Goal: Check status: Check status

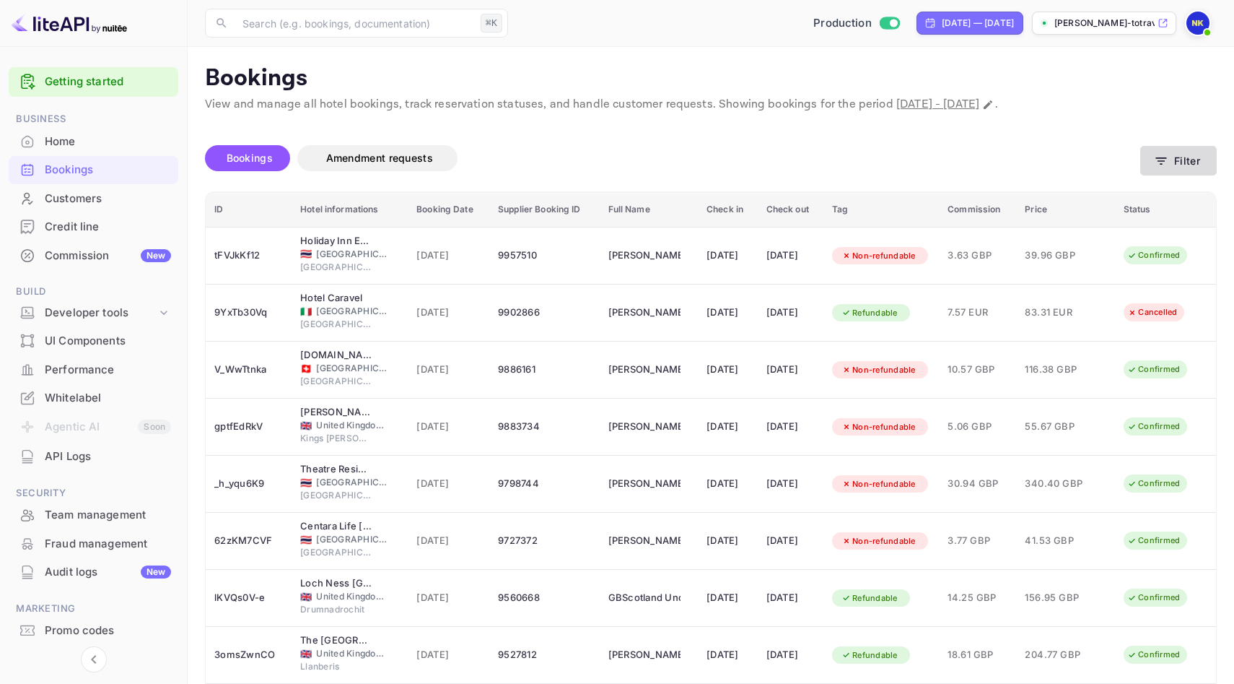
click at [1185, 157] on button "Filter" at bounding box center [1178, 161] width 77 height 30
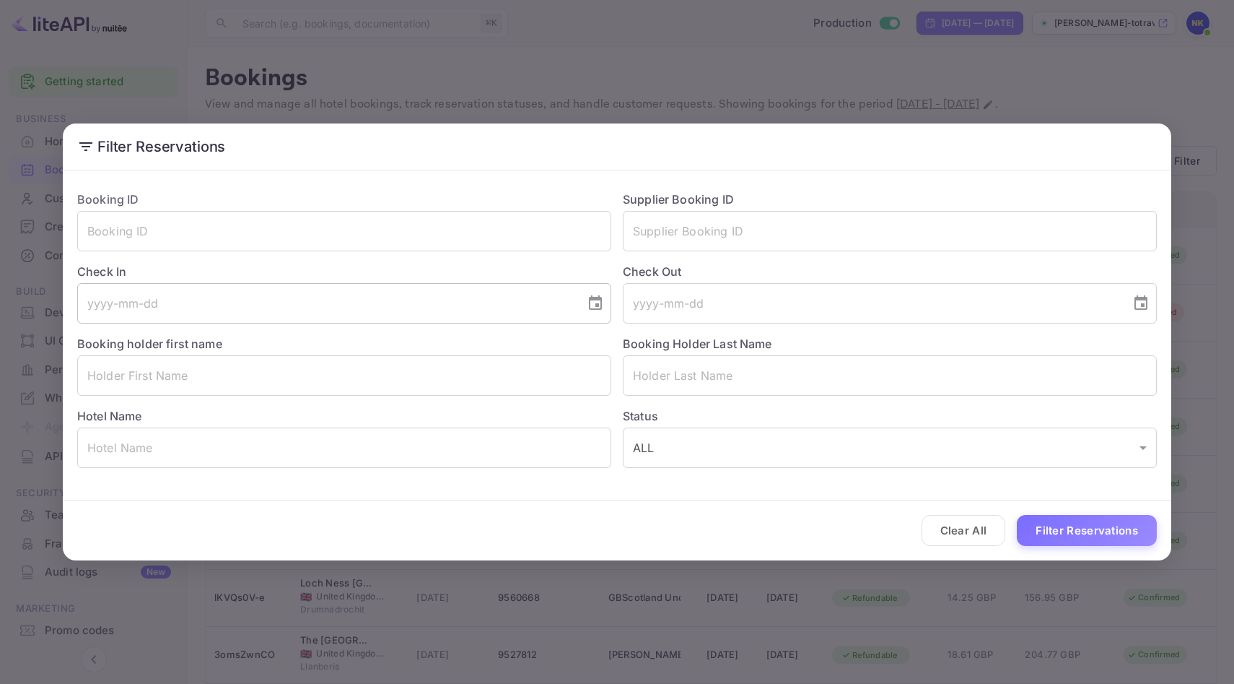
click at [185, 303] on input "tel" at bounding box center [326, 303] width 498 height 40
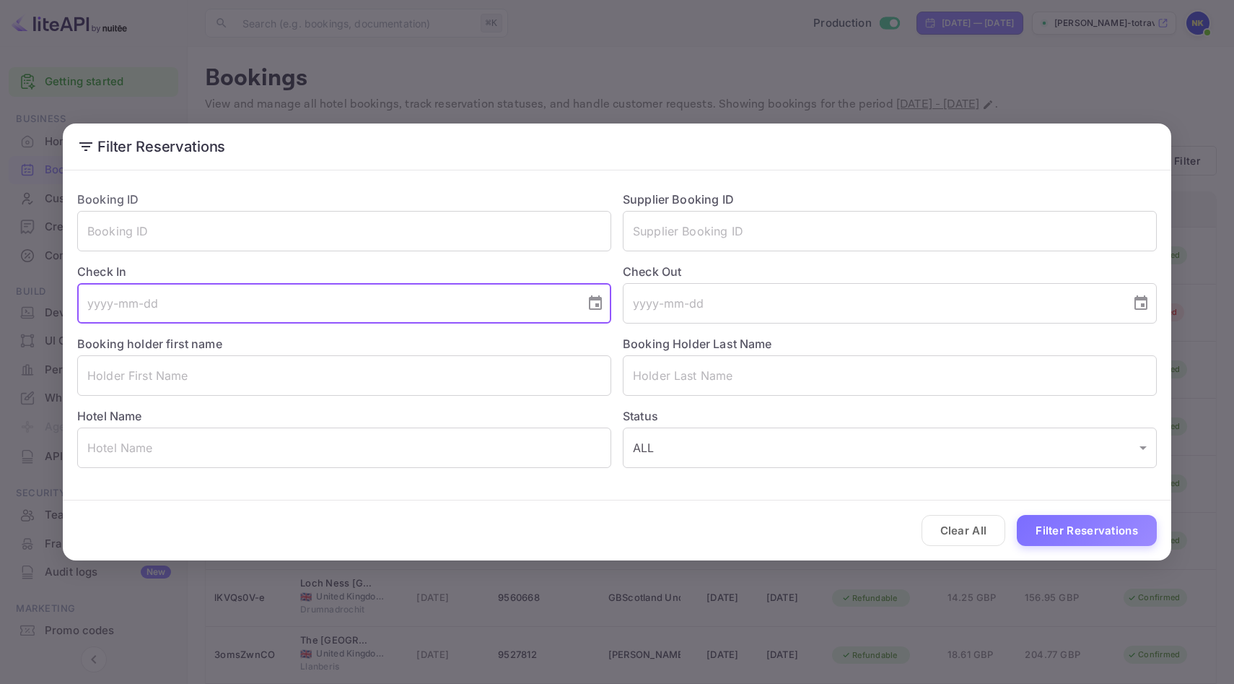
click at [214, 307] on input "tel" at bounding box center [326, 303] width 498 height 40
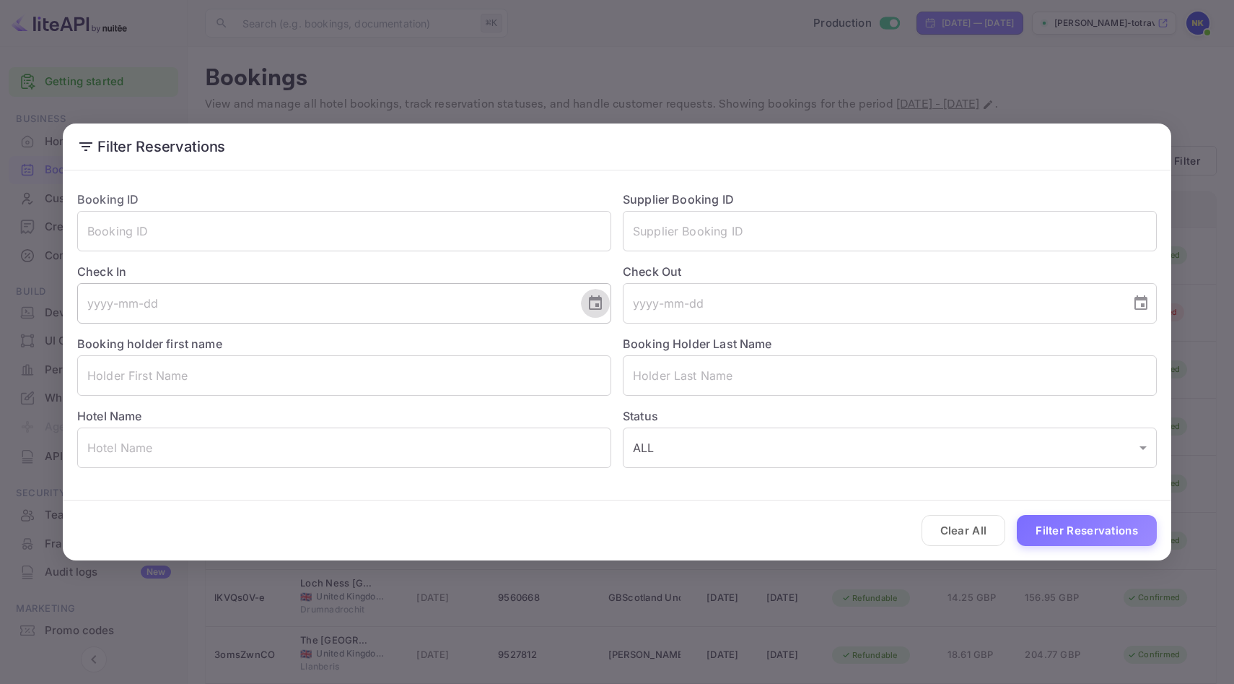
click at [598, 301] on icon "Choose date" at bounding box center [595, 302] width 17 height 17
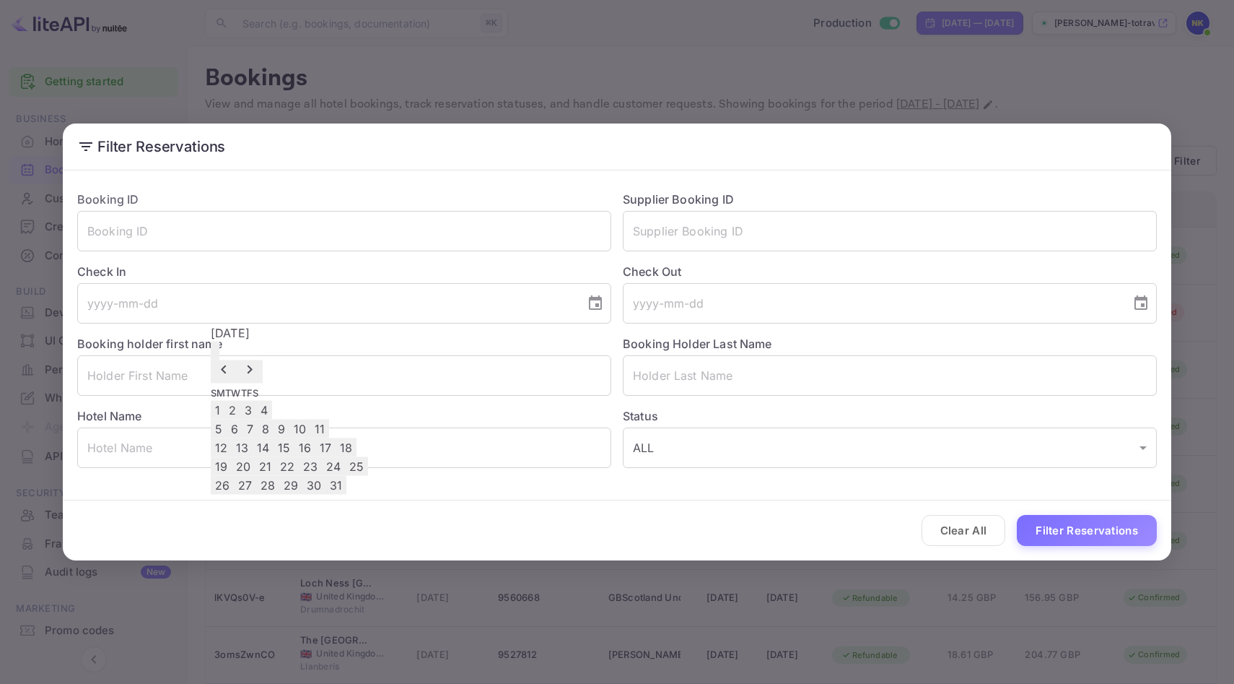
click at [232, 361] on icon "Previous month" at bounding box center [223, 369] width 17 height 17
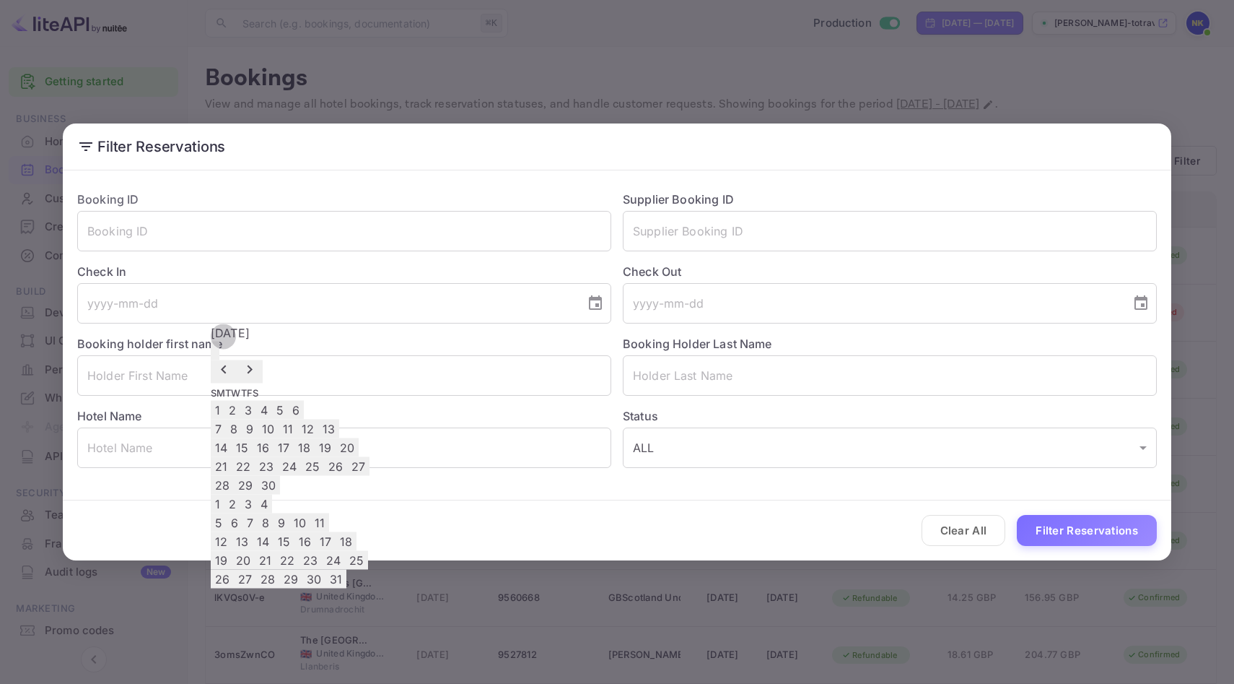
click at [232, 361] on icon "Previous month" at bounding box center [223, 369] width 17 height 17
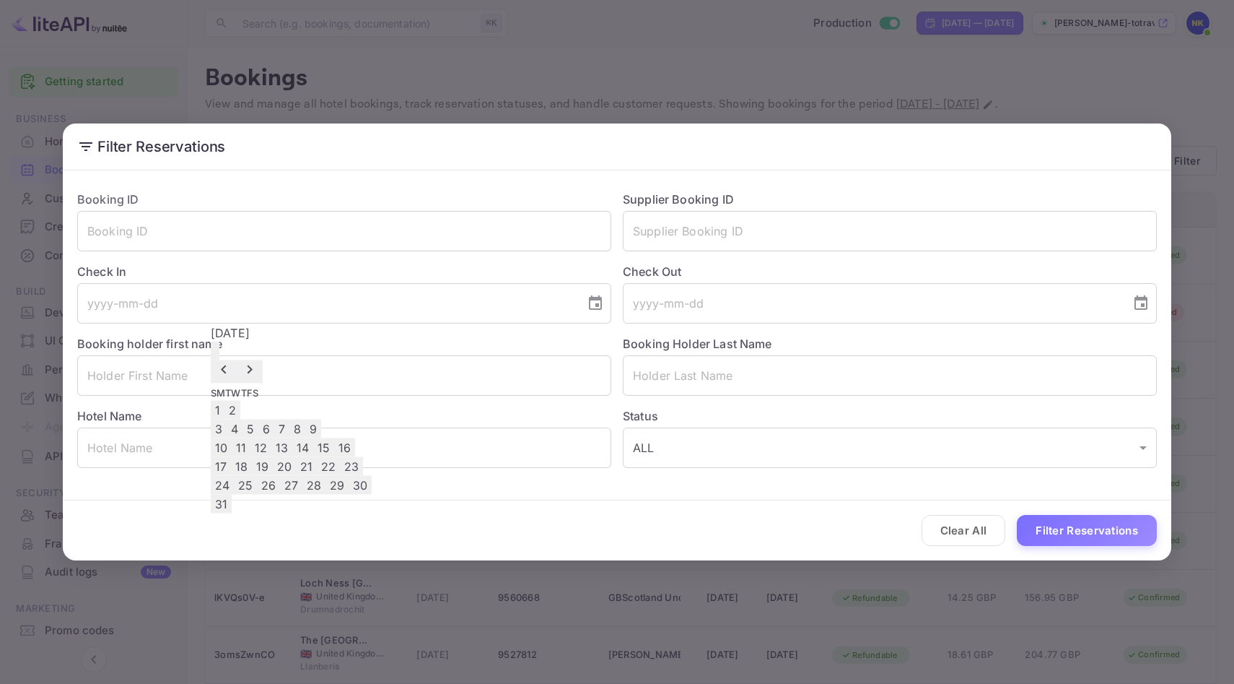
click at [232, 361] on icon "Previous month" at bounding box center [223, 369] width 17 height 17
click at [939, 523] on button "Clear All" at bounding box center [964, 530] width 84 height 31
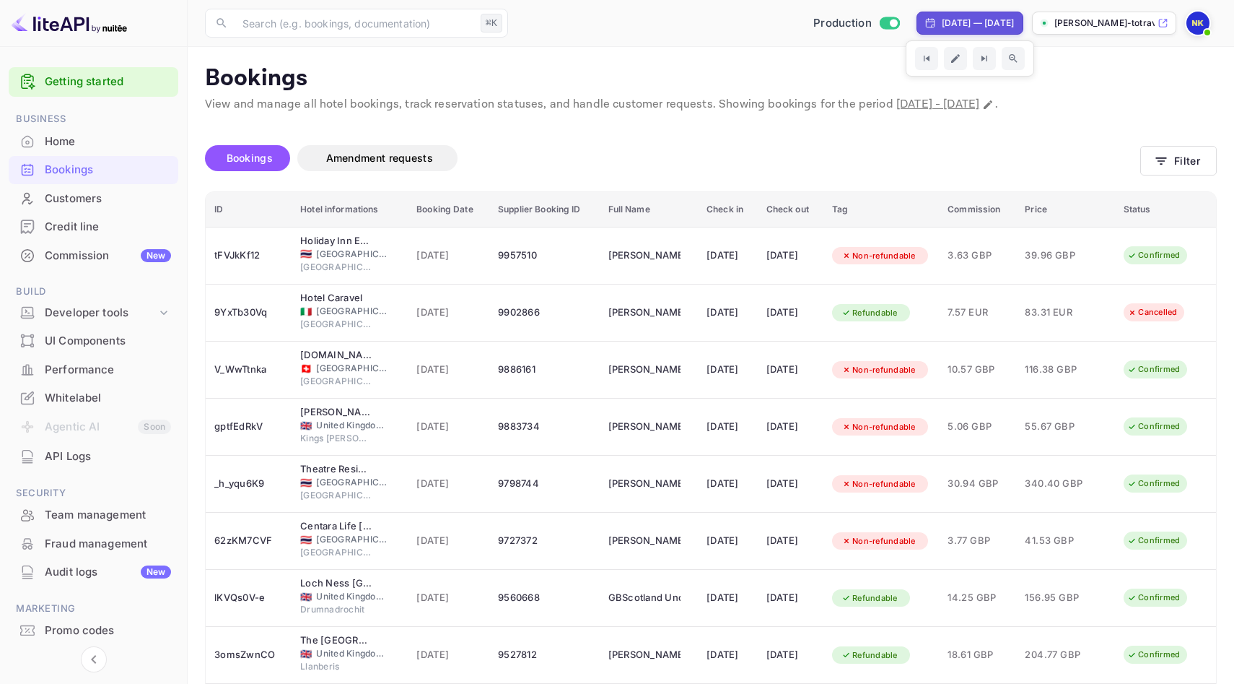
click at [967, 19] on div "[DATE] — [DATE]" at bounding box center [978, 23] width 72 height 13
select select "6"
select select "2025"
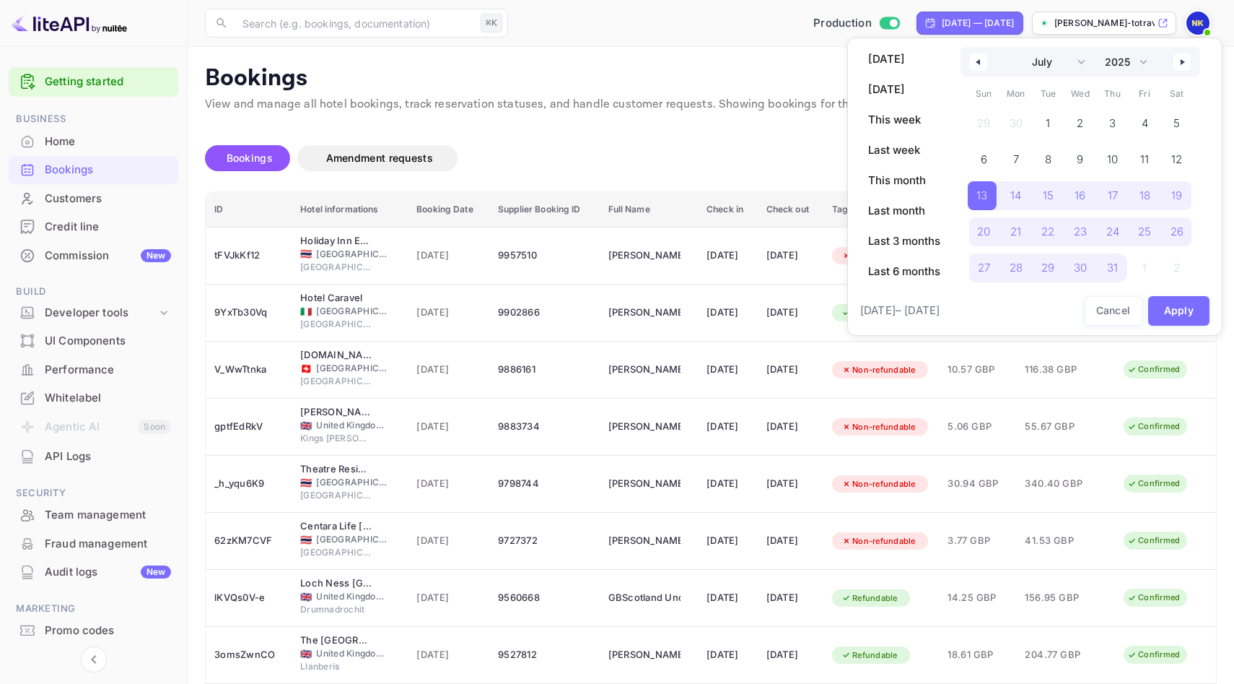
click at [989, 70] on div "January February March April May June July August September October November [D…" at bounding box center [1081, 62] width 240 height 30
click at [975, 62] on icon "button" at bounding box center [976, 62] width 7 height 6
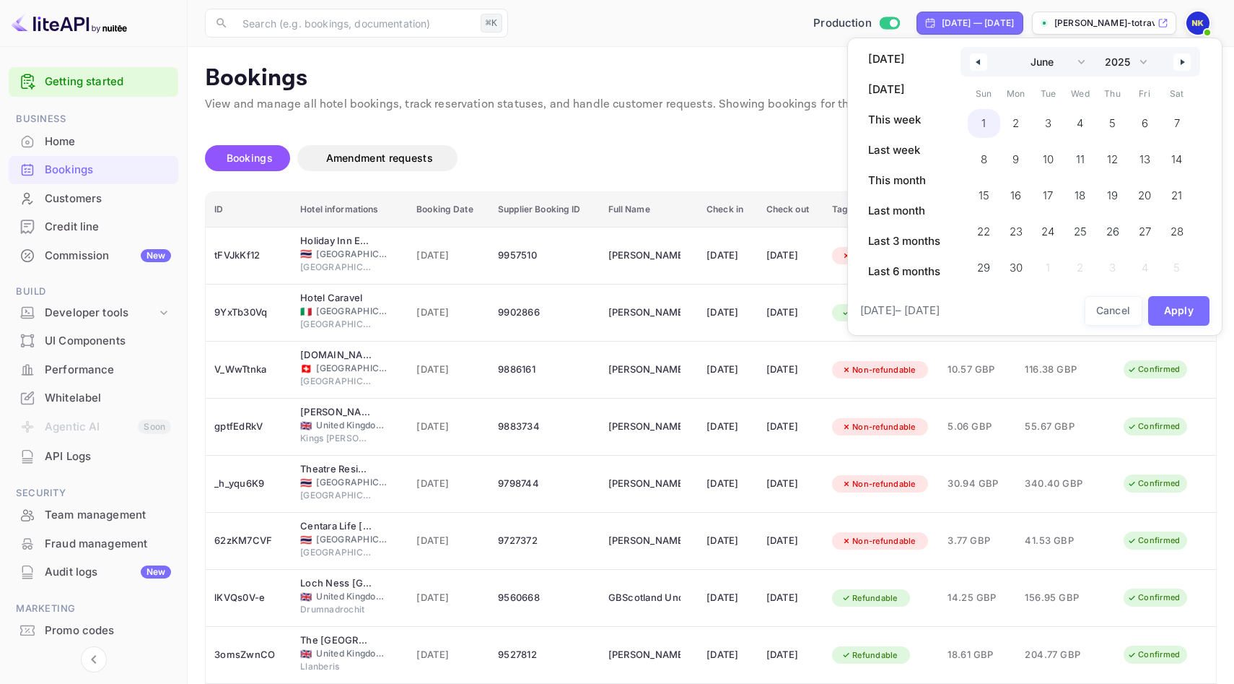
click at [976, 113] on span "1" at bounding box center [984, 123] width 32 height 29
click at [1177, 58] on button "button" at bounding box center [1182, 61] width 17 height 17
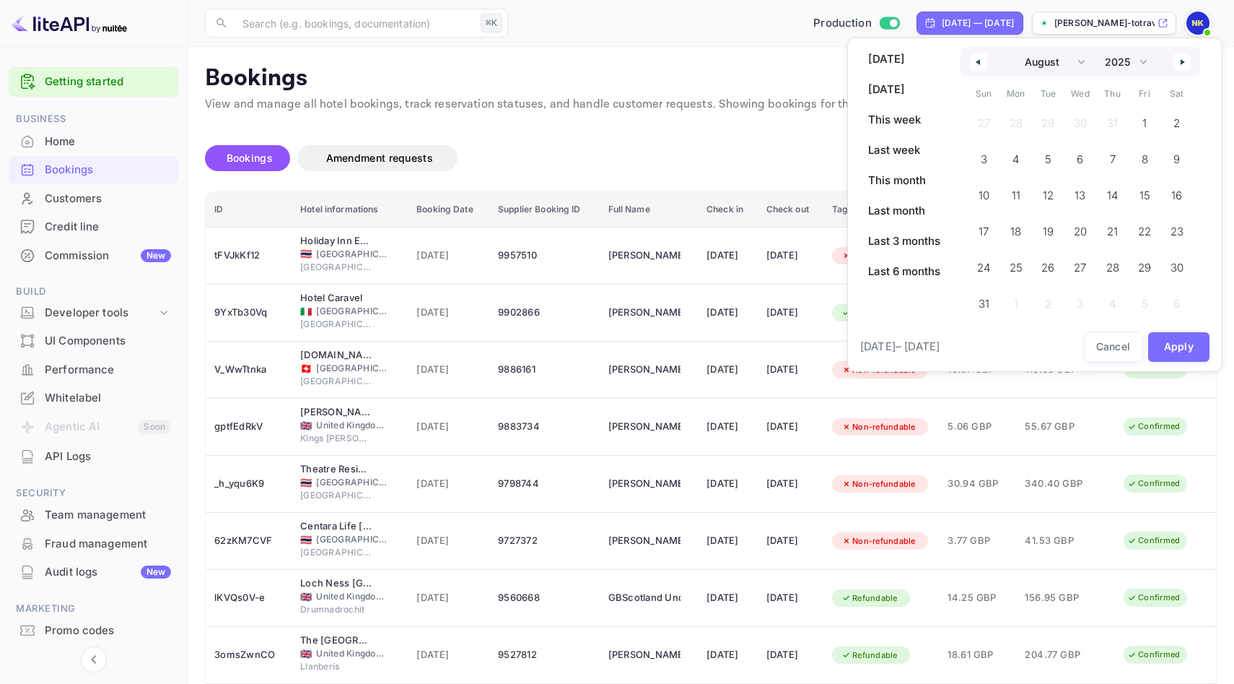
click at [1177, 58] on button "button" at bounding box center [1182, 61] width 17 height 17
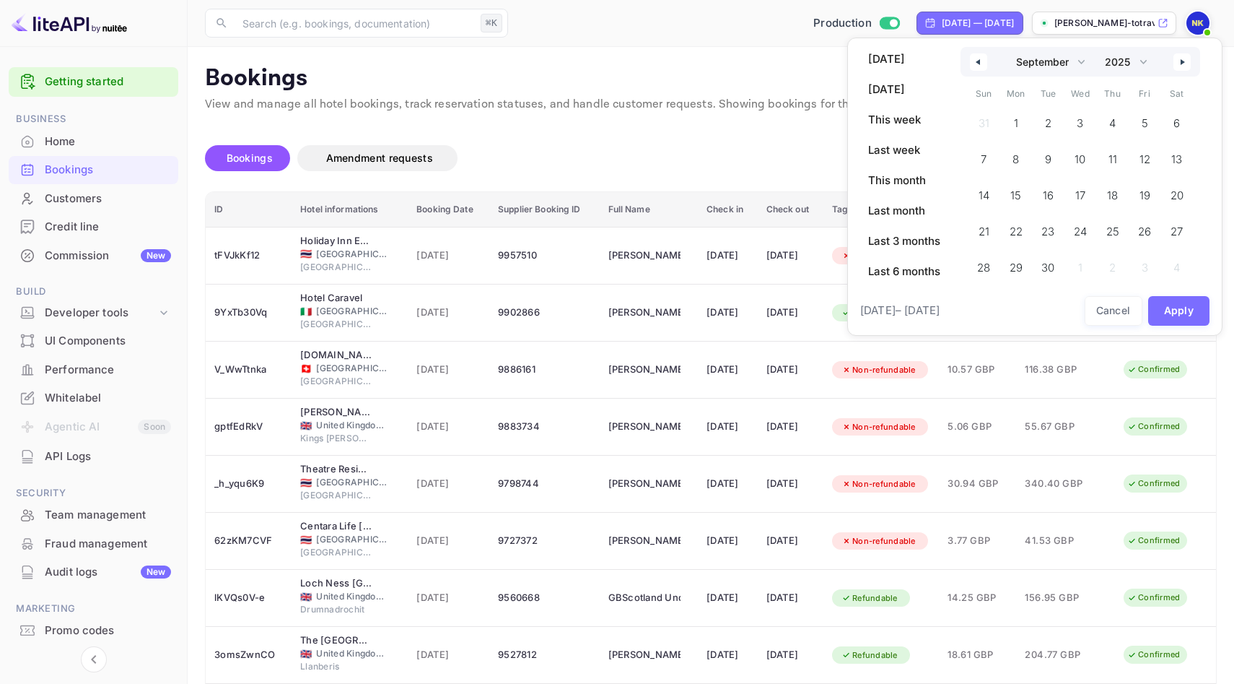
click at [1177, 58] on button "button" at bounding box center [1182, 61] width 17 height 17
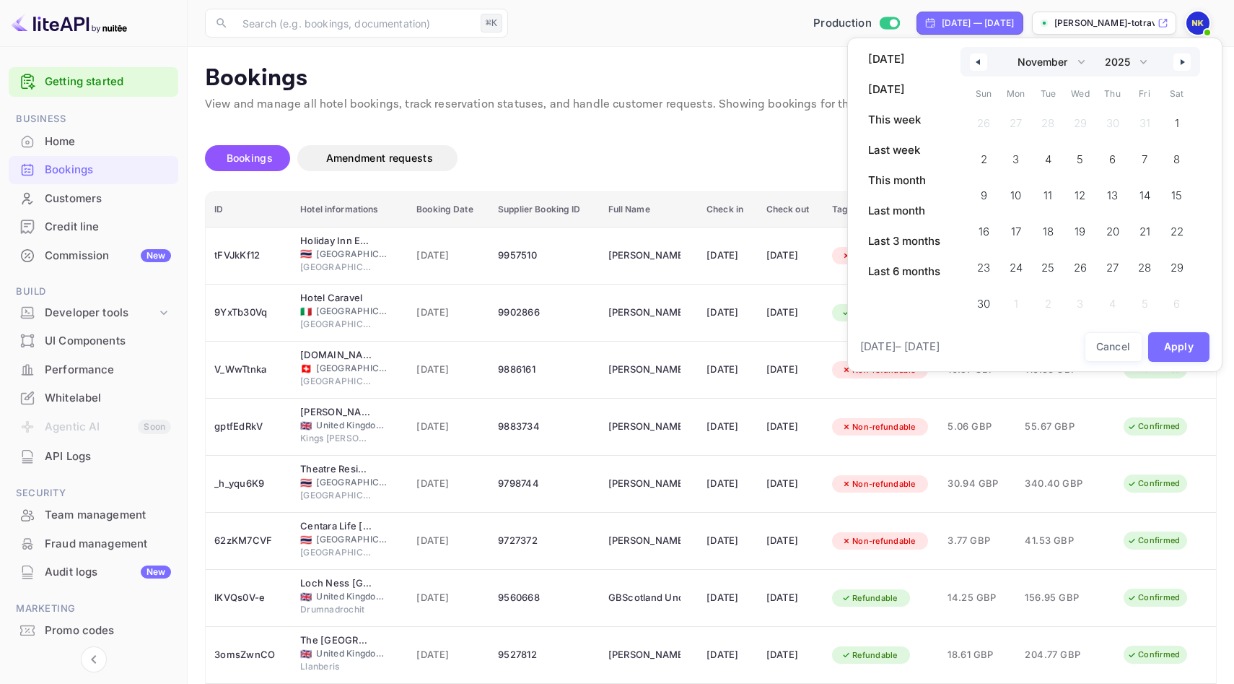
click at [1177, 58] on button "button" at bounding box center [1182, 61] width 17 height 17
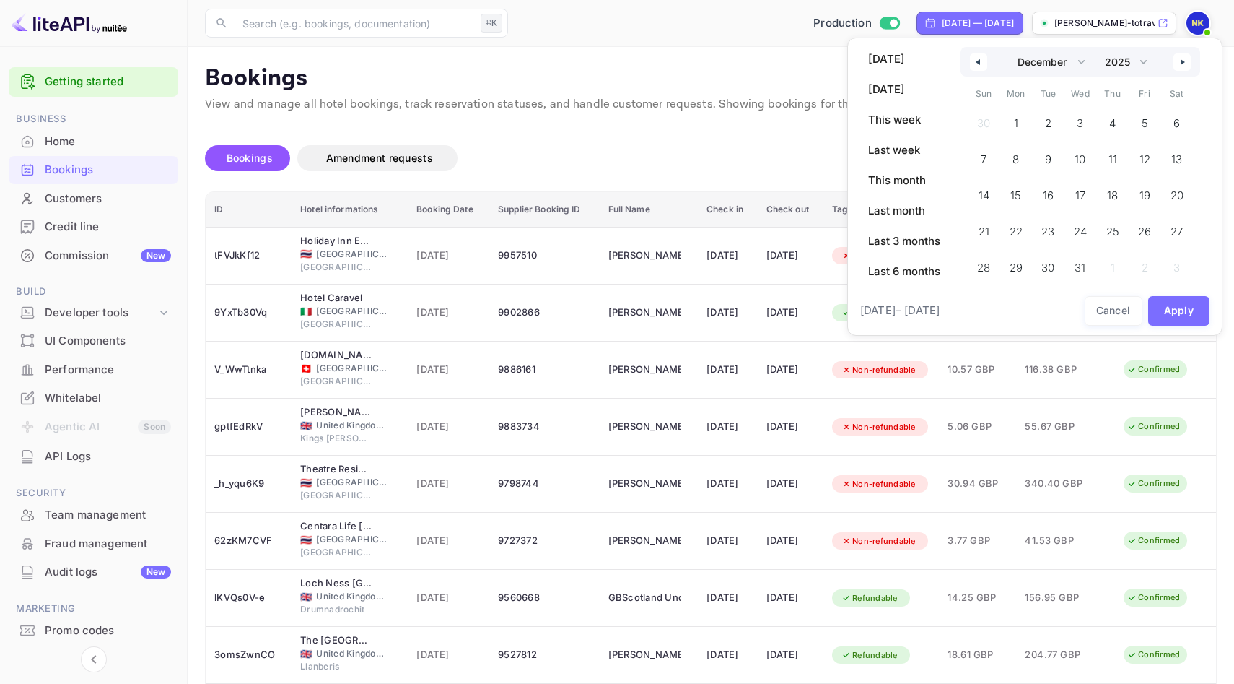
click at [1177, 58] on button "button" at bounding box center [1182, 61] width 17 height 17
select select "0"
select select "2026"
click at [1177, 58] on button "button" at bounding box center [1182, 61] width 17 height 17
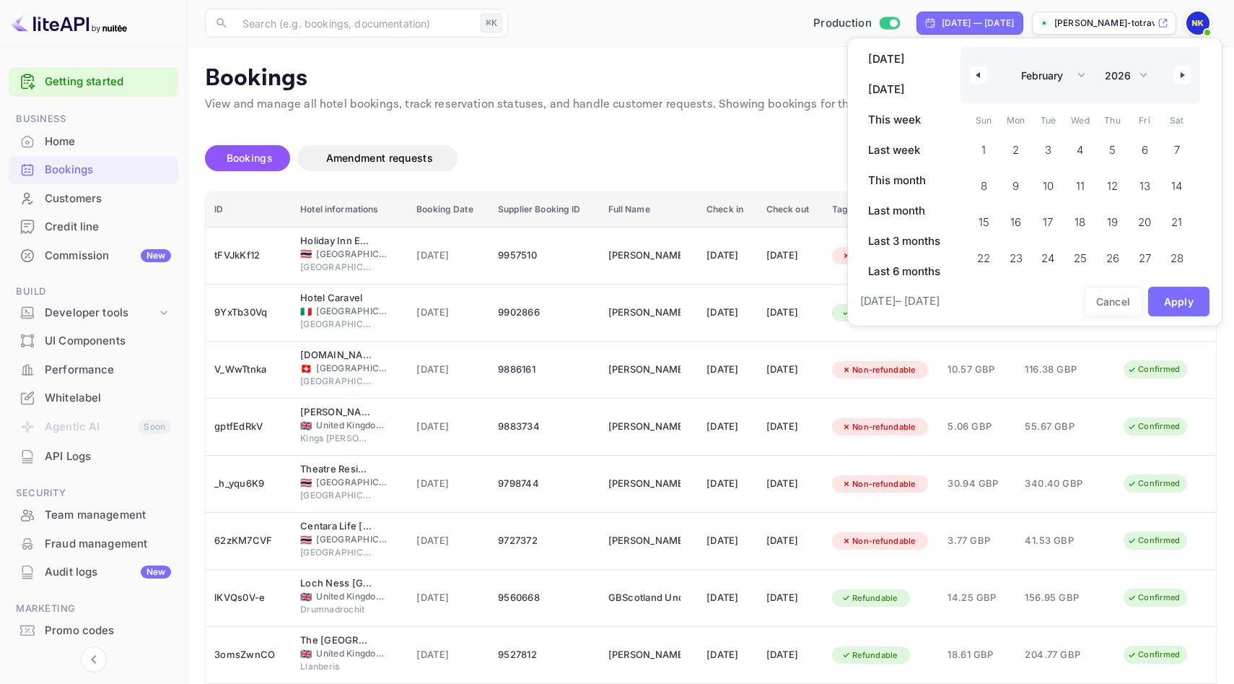
click at [977, 72] on icon "button" at bounding box center [976, 75] width 7 height 6
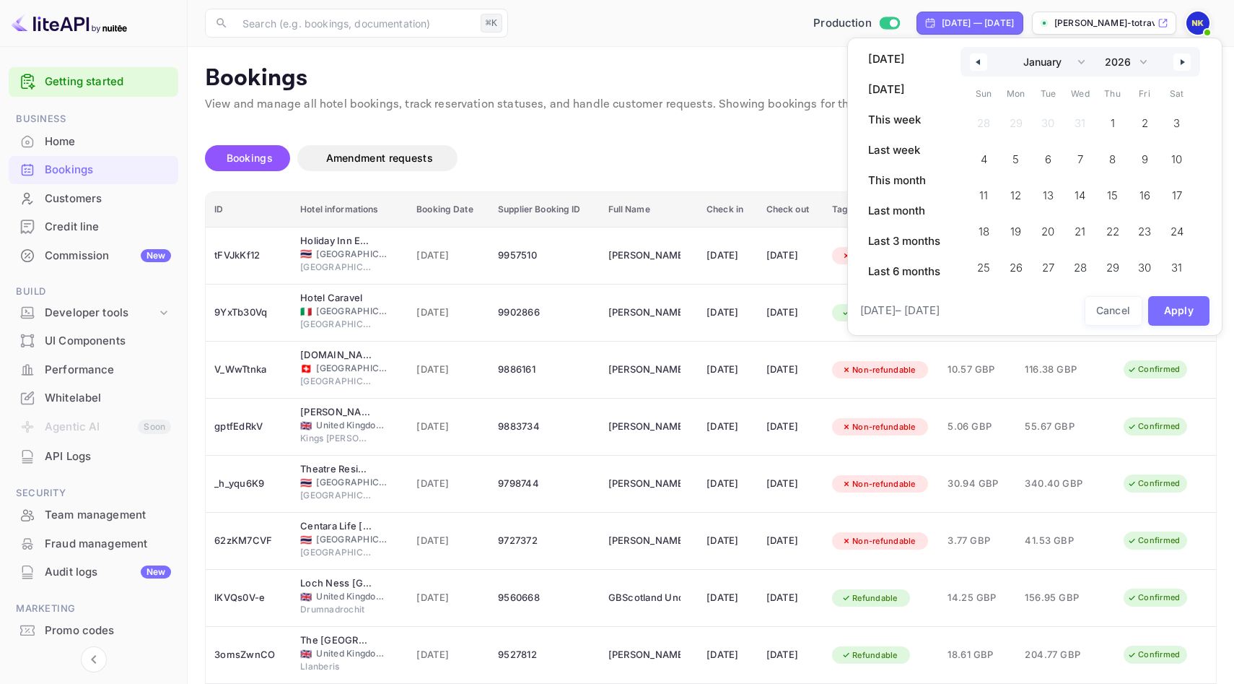
click at [977, 72] on div "January February March April May June July August September October November [D…" at bounding box center [1081, 62] width 240 height 30
click at [977, 69] on button "button" at bounding box center [978, 61] width 17 height 17
select select "11"
select select "2025"
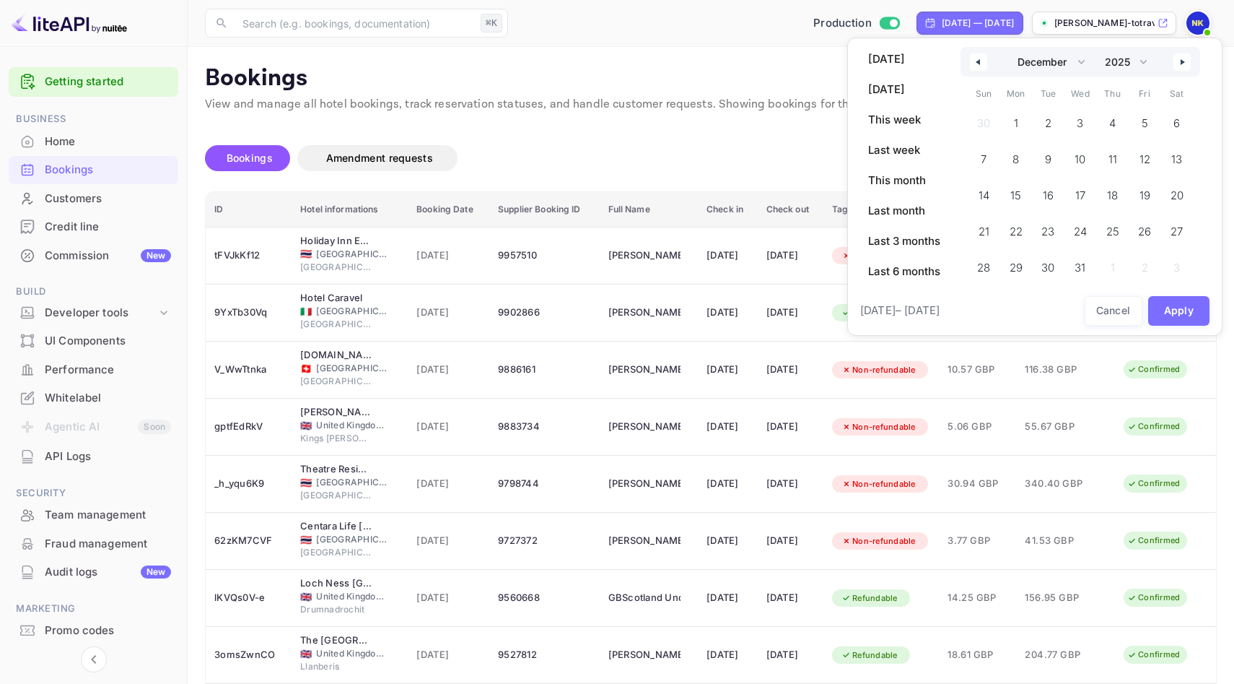
click at [977, 66] on button "button" at bounding box center [978, 61] width 17 height 17
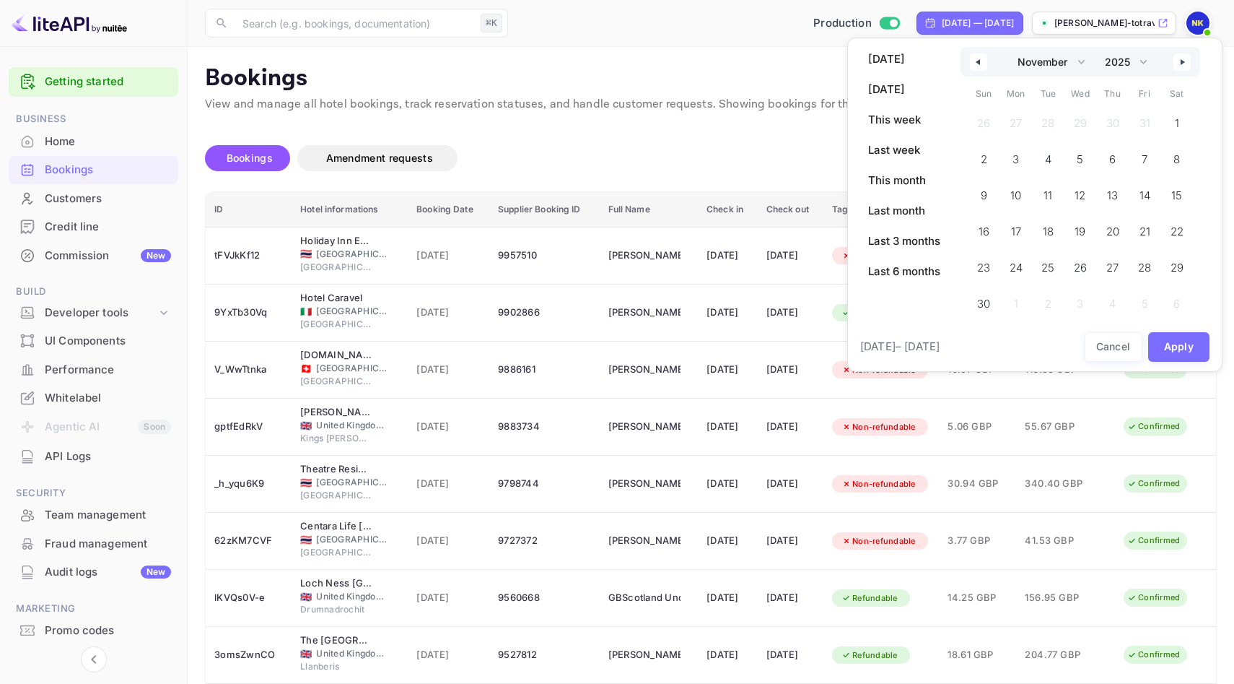
click at [977, 66] on button "button" at bounding box center [978, 61] width 17 height 17
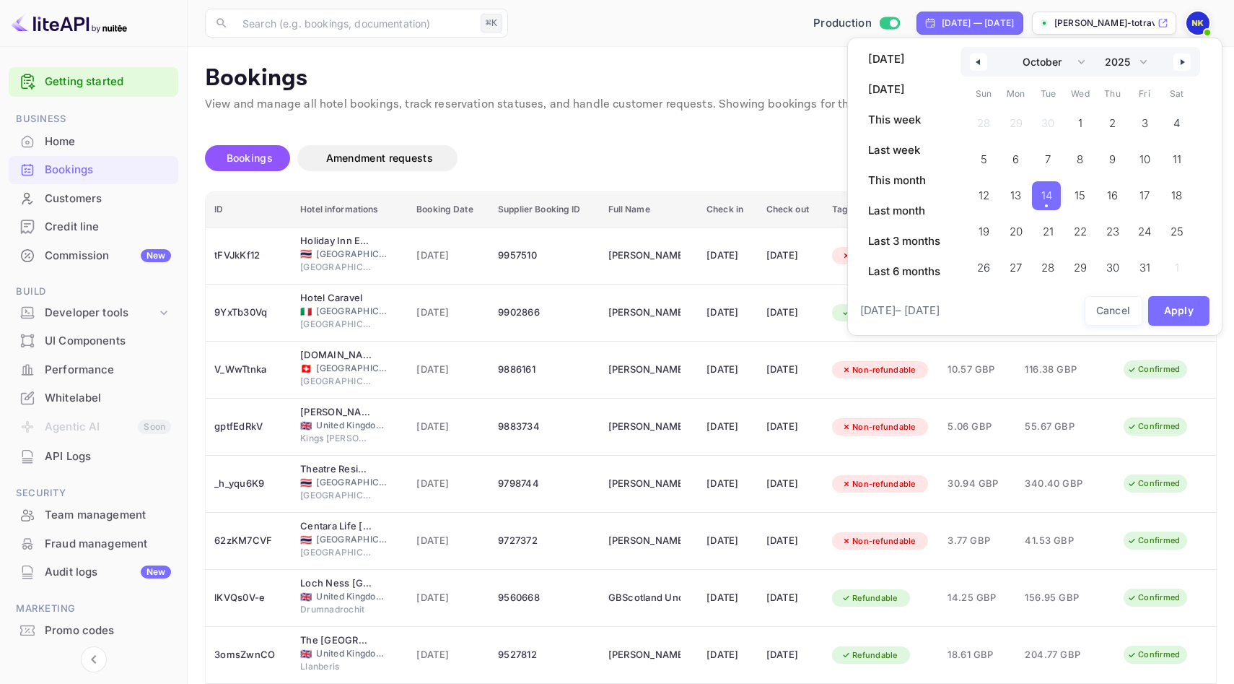
click at [1051, 193] on span "14" at bounding box center [1047, 196] width 11 height 26
select select "5"
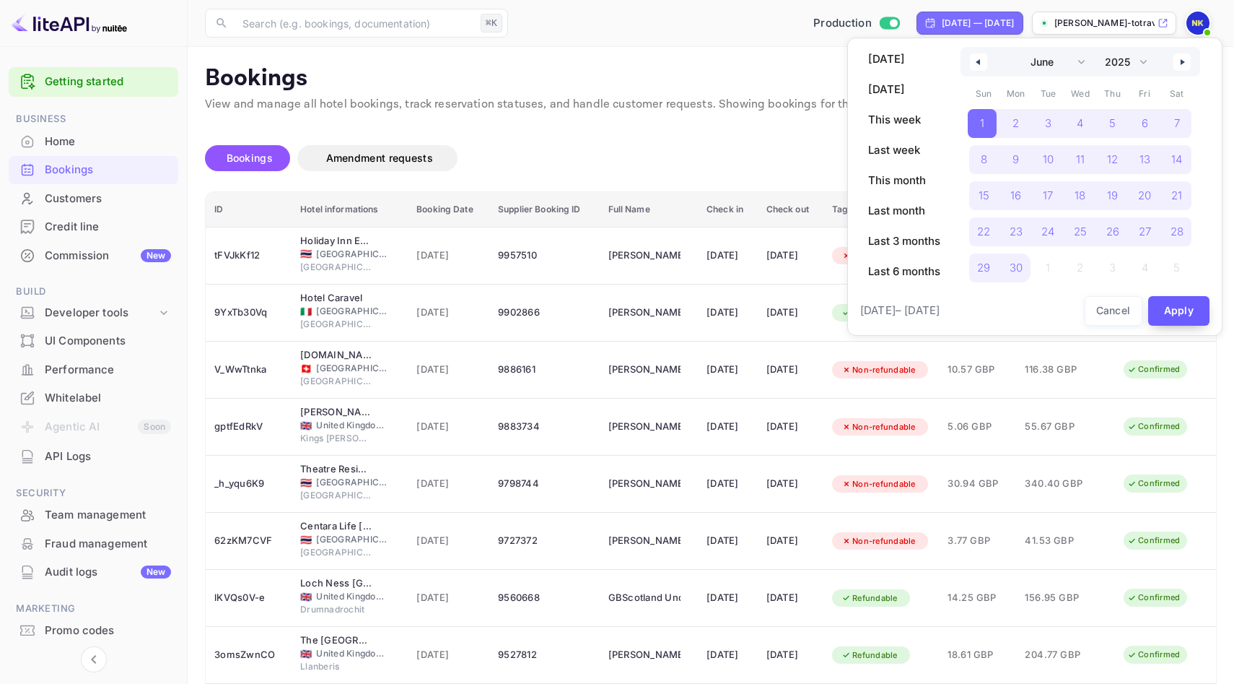
click at [1192, 309] on button "Apply" at bounding box center [1179, 311] width 62 height 30
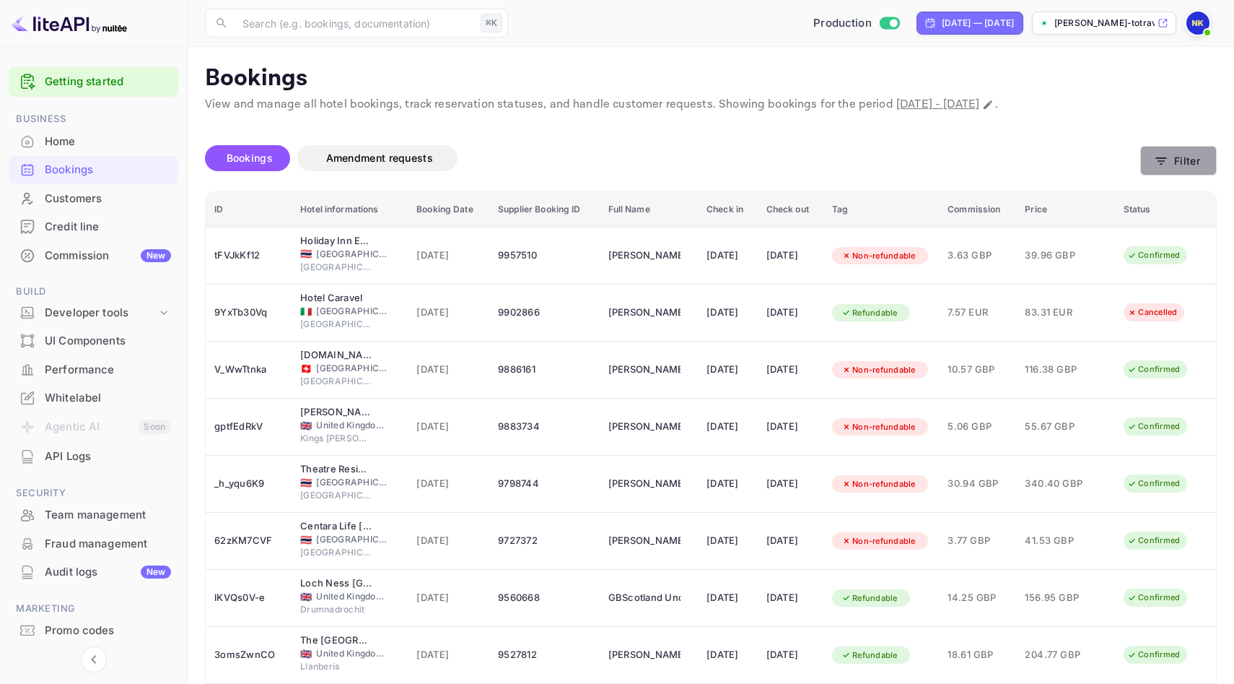
click at [1178, 154] on button "Filter" at bounding box center [1178, 161] width 77 height 30
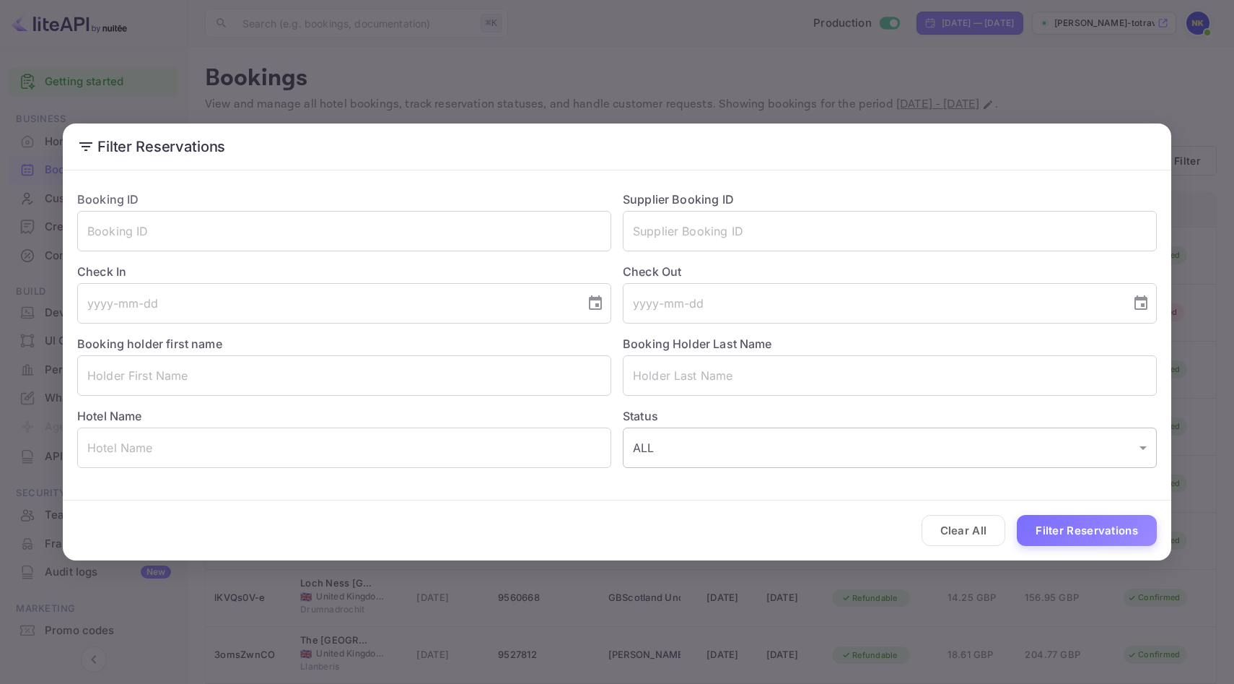
click at [879, 442] on body "Getting started Business Home Bookings Customers Credit line Commission New Bui…" at bounding box center [617, 429] width 1234 height 858
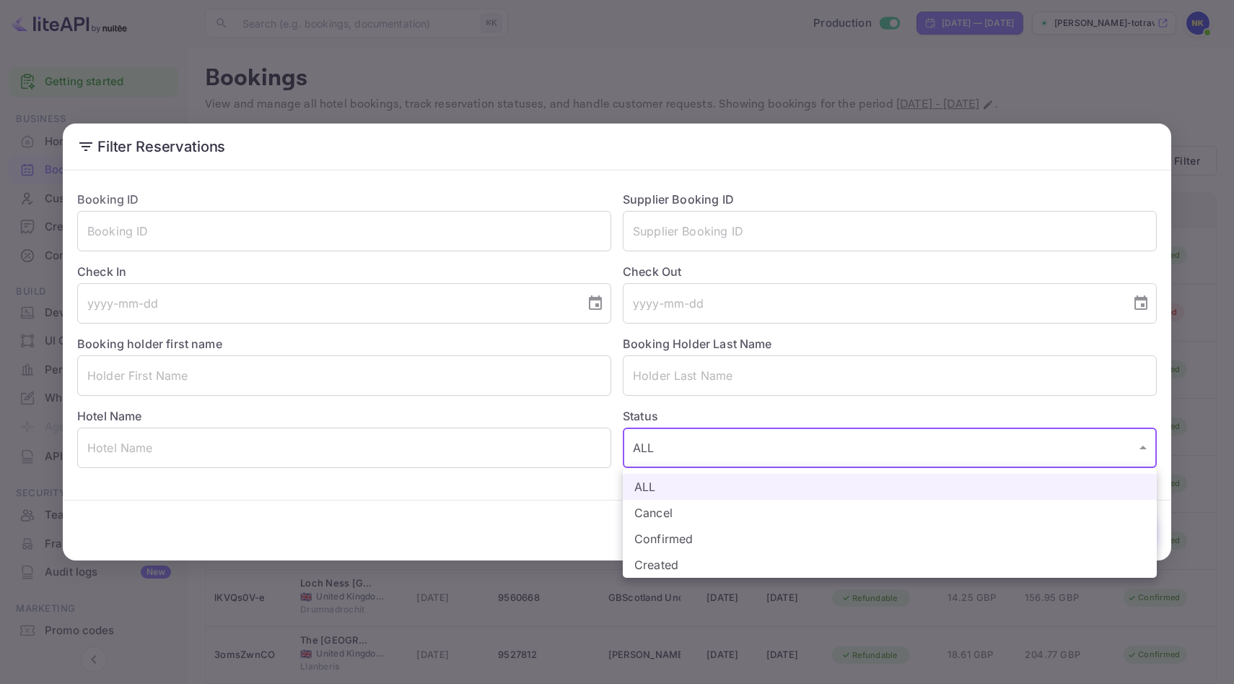
click at [751, 541] on li "Confirmed" at bounding box center [890, 538] width 534 height 26
type input "CONFIRMED"
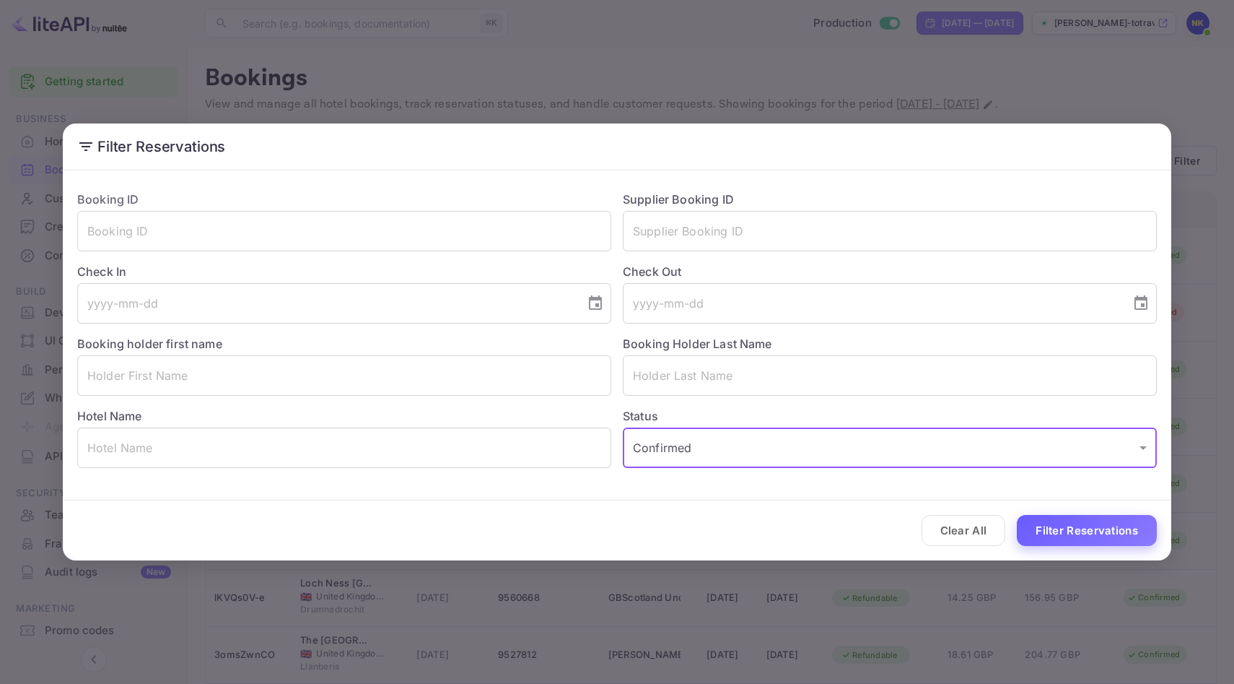
click at [1060, 535] on button "Filter Reservations" at bounding box center [1087, 530] width 140 height 31
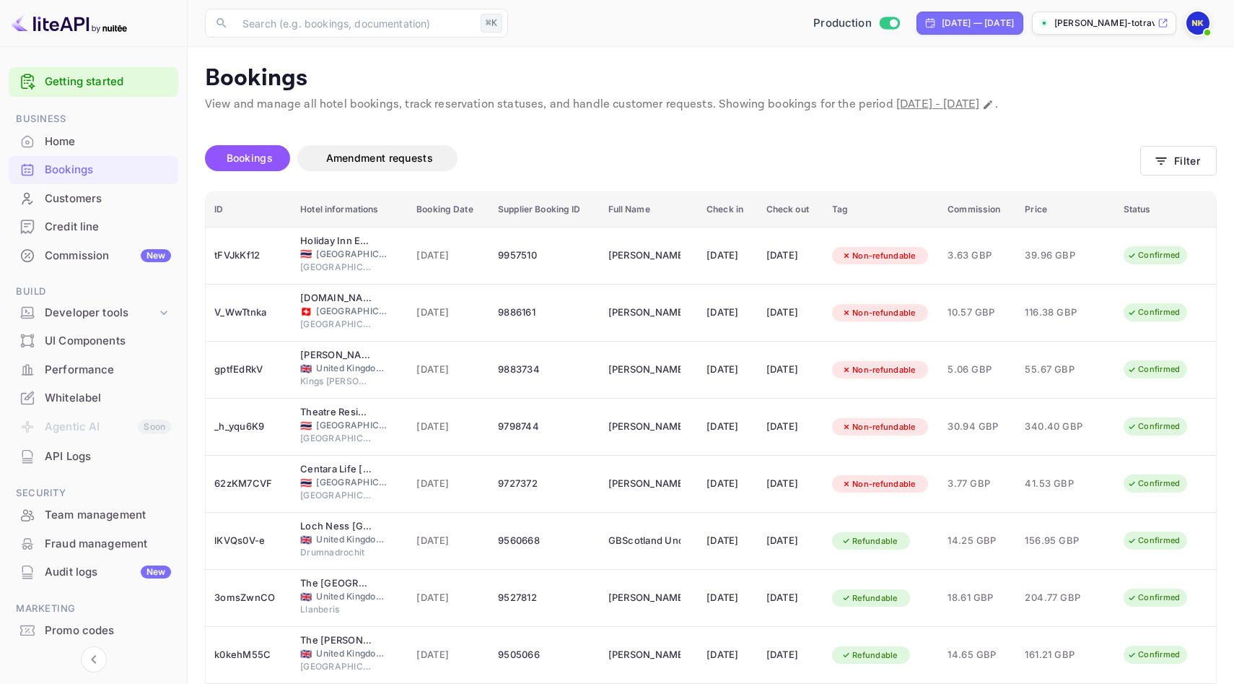
click at [979, 97] on span "[DATE] - [DATE]" at bounding box center [937, 104] width 83 height 15
click at [1078, 97] on p "View and manage all hotel bookings, track reservation statuses, and handle cust…" at bounding box center [711, 104] width 1012 height 17
click at [995, 97] on button "Change date range" at bounding box center [988, 104] width 14 height 14
select select "5"
select select "2025"
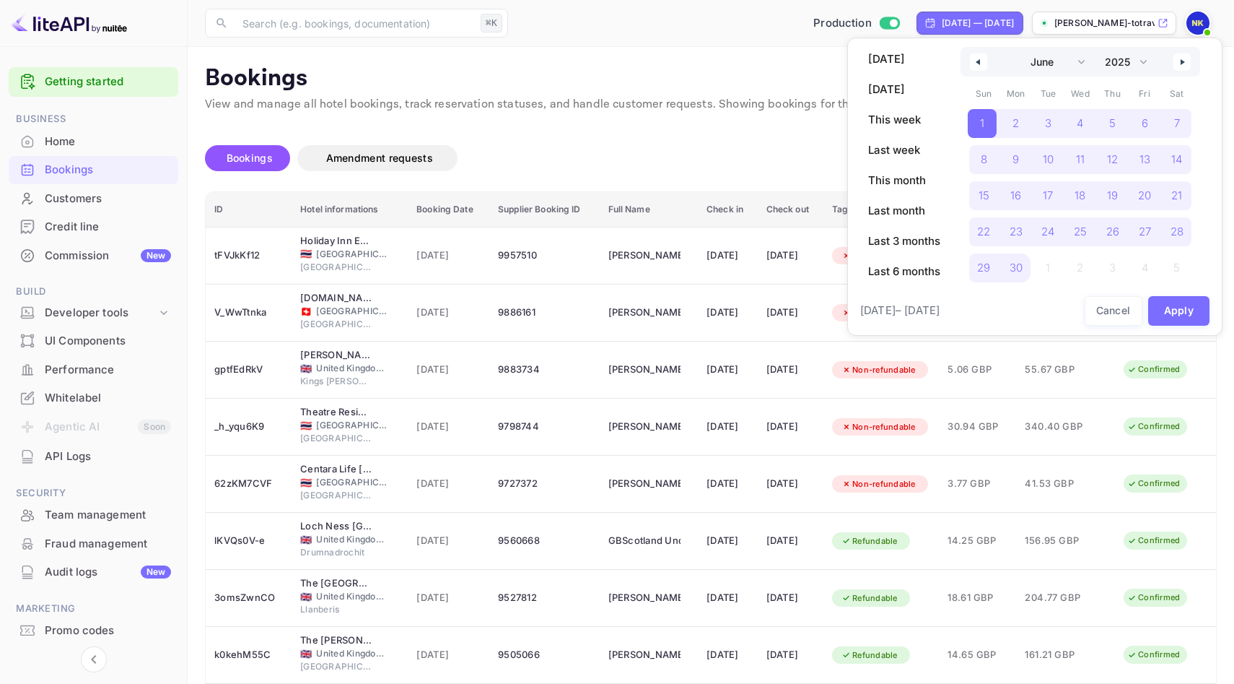
click at [712, 144] on div at bounding box center [617, 342] width 1234 height 684
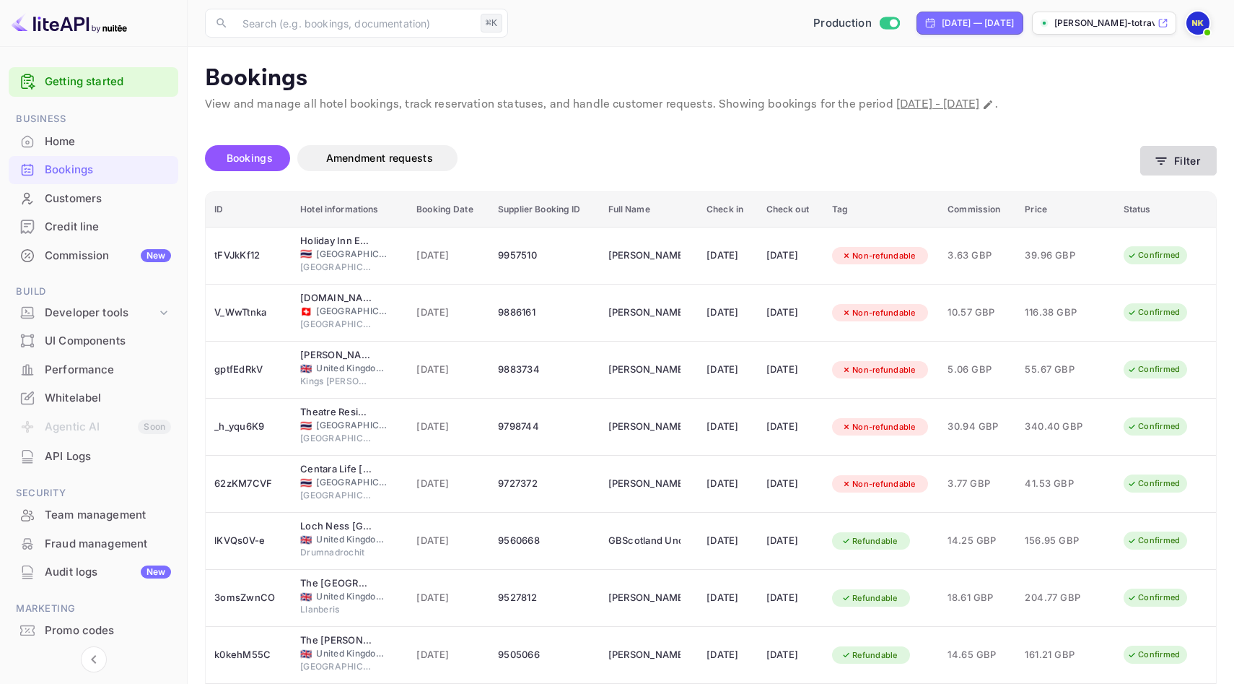
click at [1150, 173] on button "Filter" at bounding box center [1178, 161] width 77 height 30
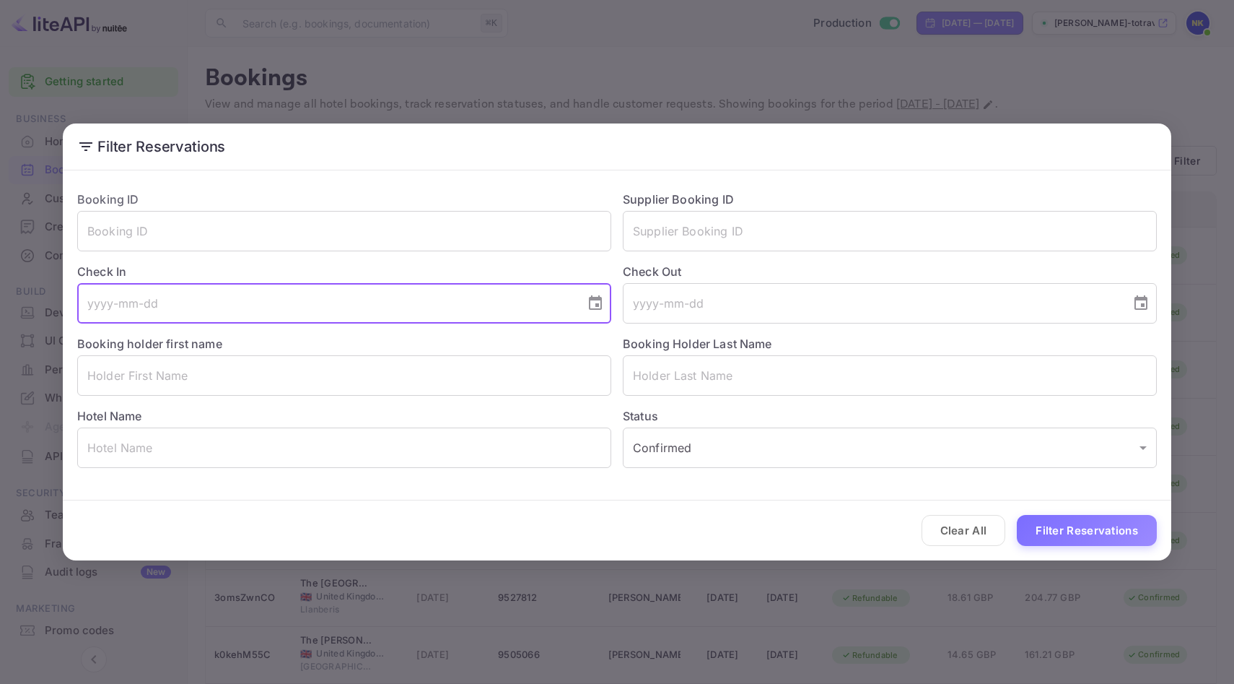
click at [528, 300] on input "tel" at bounding box center [326, 303] width 498 height 40
click at [597, 307] on icon "Choose date" at bounding box center [595, 302] width 17 height 17
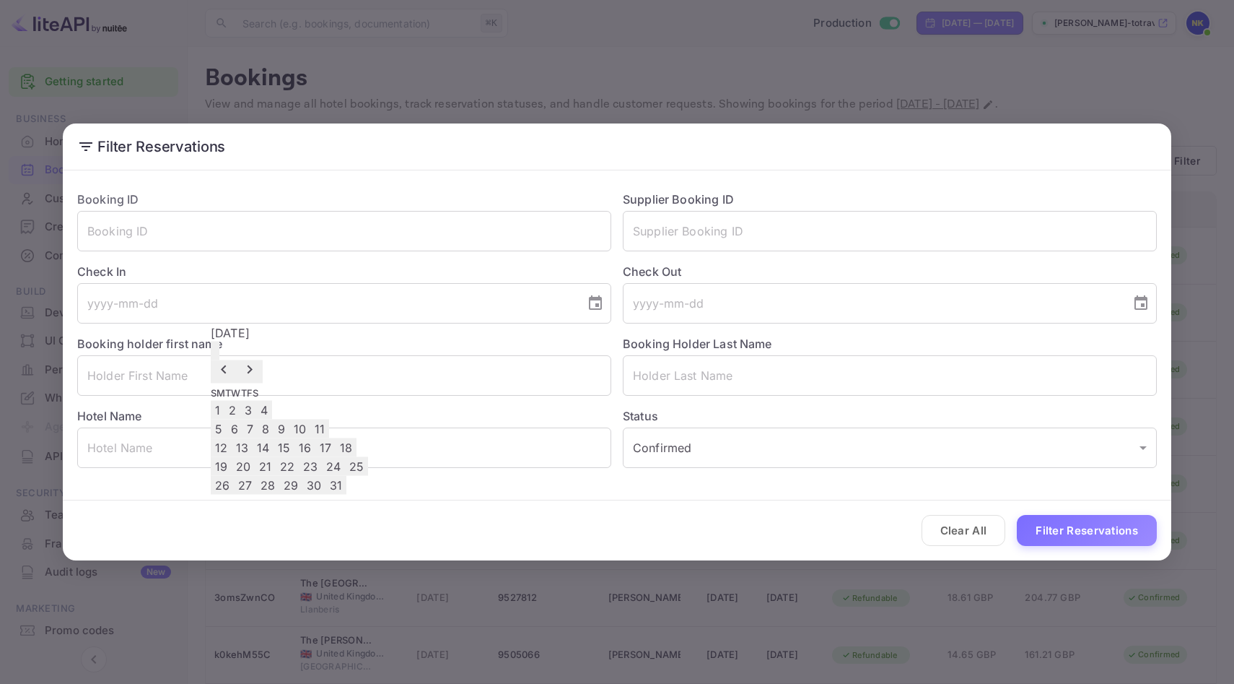
click at [232, 361] on icon "Previous month" at bounding box center [223, 369] width 17 height 17
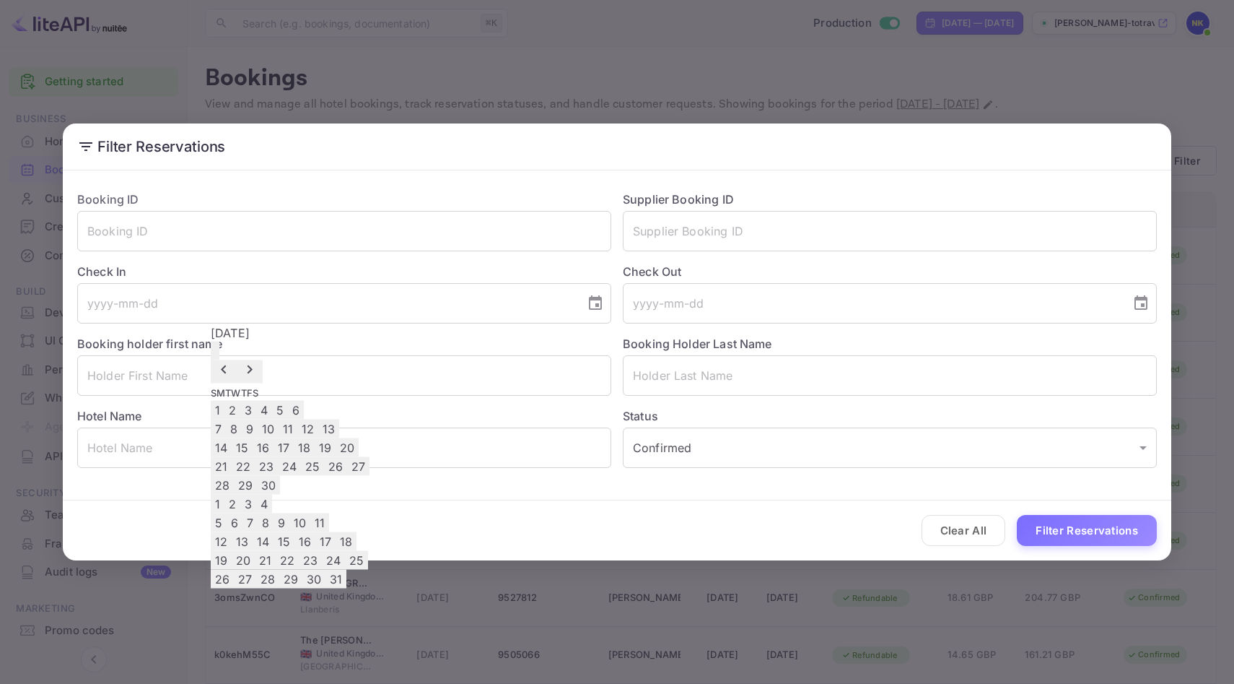
click at [232, 361] on icon "Previous month" at bounding box center [223, 369] width 17 height 17
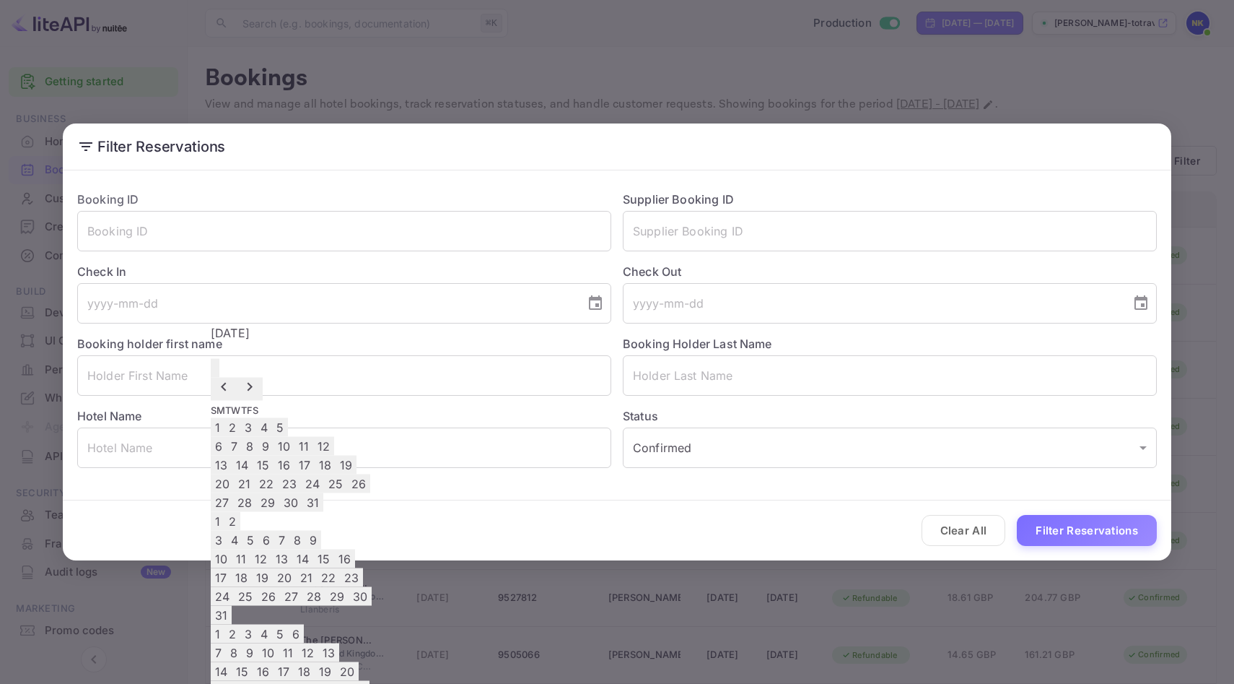
click at [232, 378] on icon "Previous month" at bounding box center [223, 386] width 17 height 17
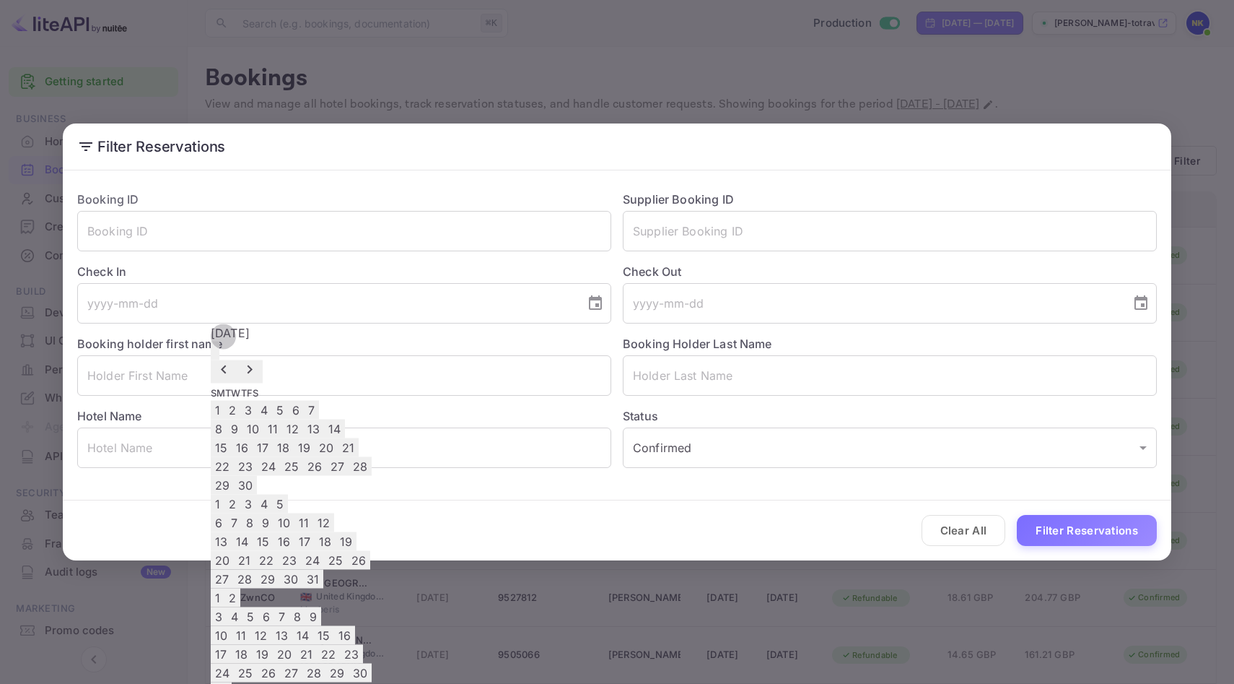
click at [232, 361] on icon "Previous month" at bounding box center [223, 369] width 17 height 17
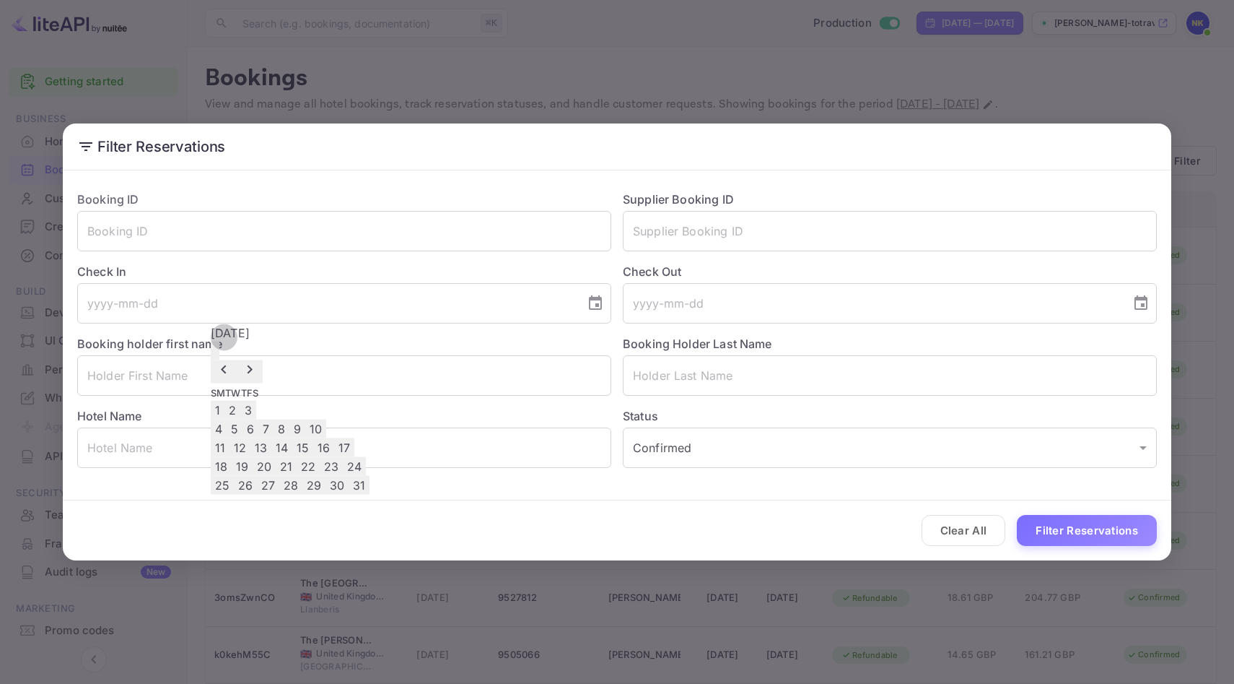
click at [326, 494] on button "29" at bounding box center [313, 485] width 23 height 19
type input "[DATE]"
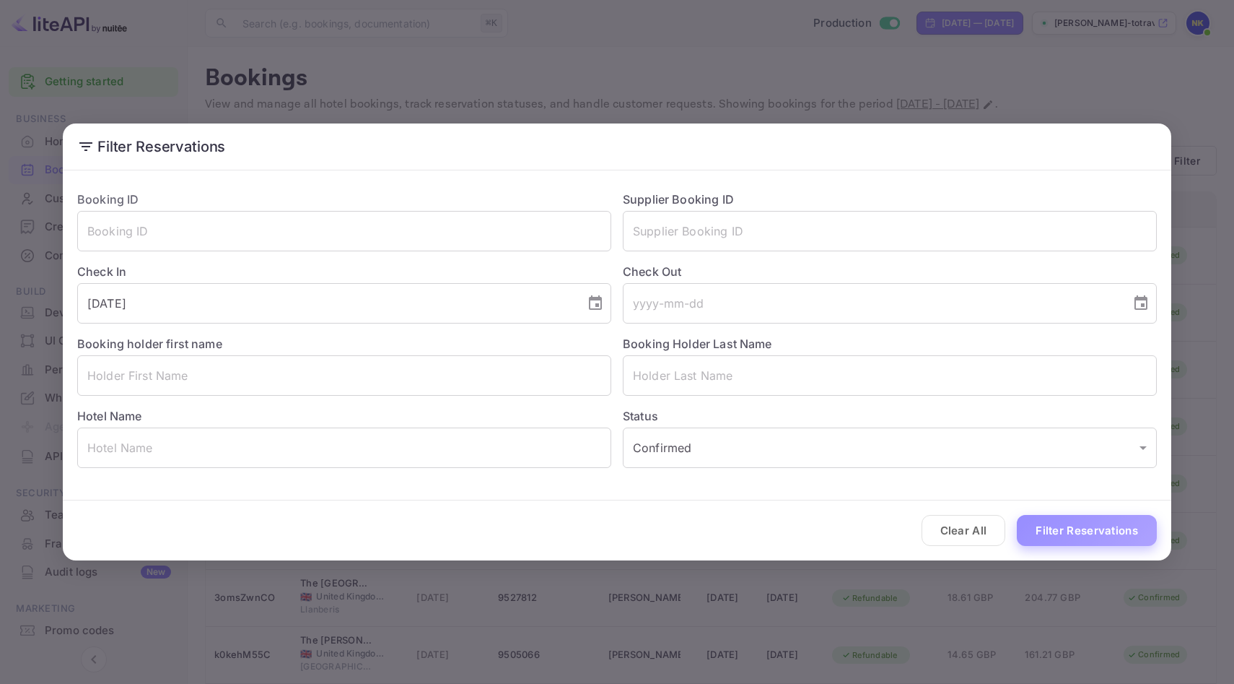
click at [1084, 525] on button "Filter Reservations" at bounding box center [1087, 530] width 140 height 31
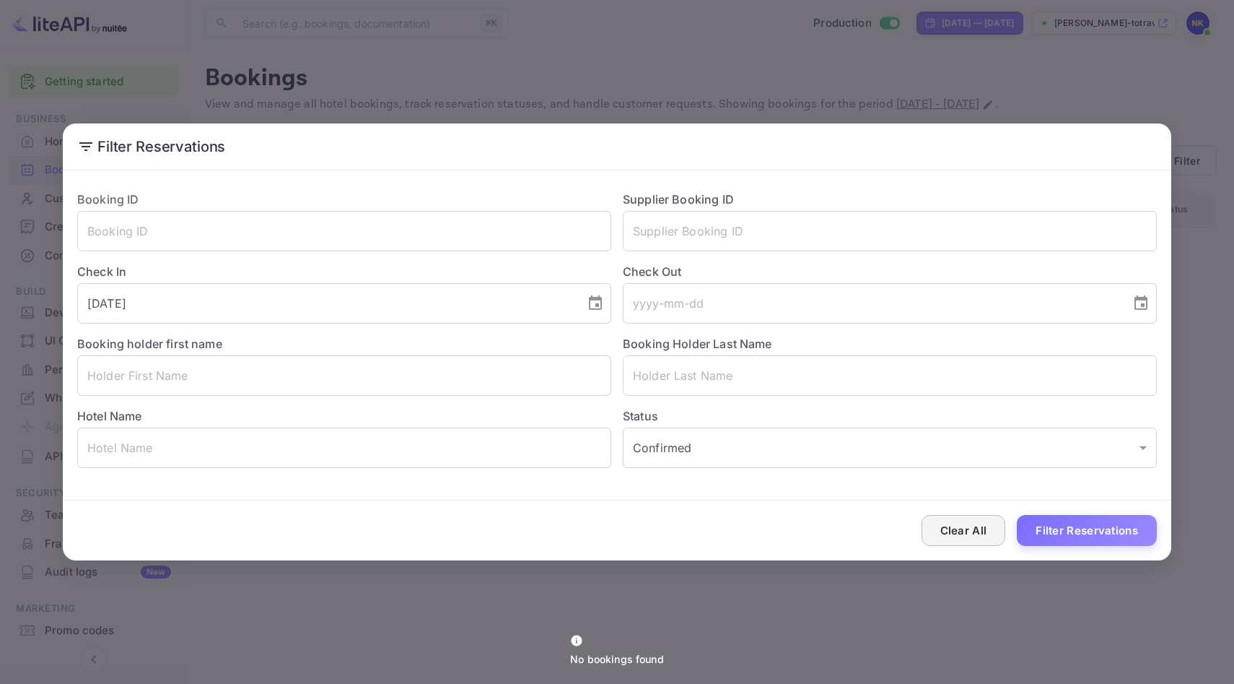
click at [956, 528] on button "Clear All" at bounding box center [964, 530] width 84 height 31
type input "ALL"
